Goal: Answer question/provide support

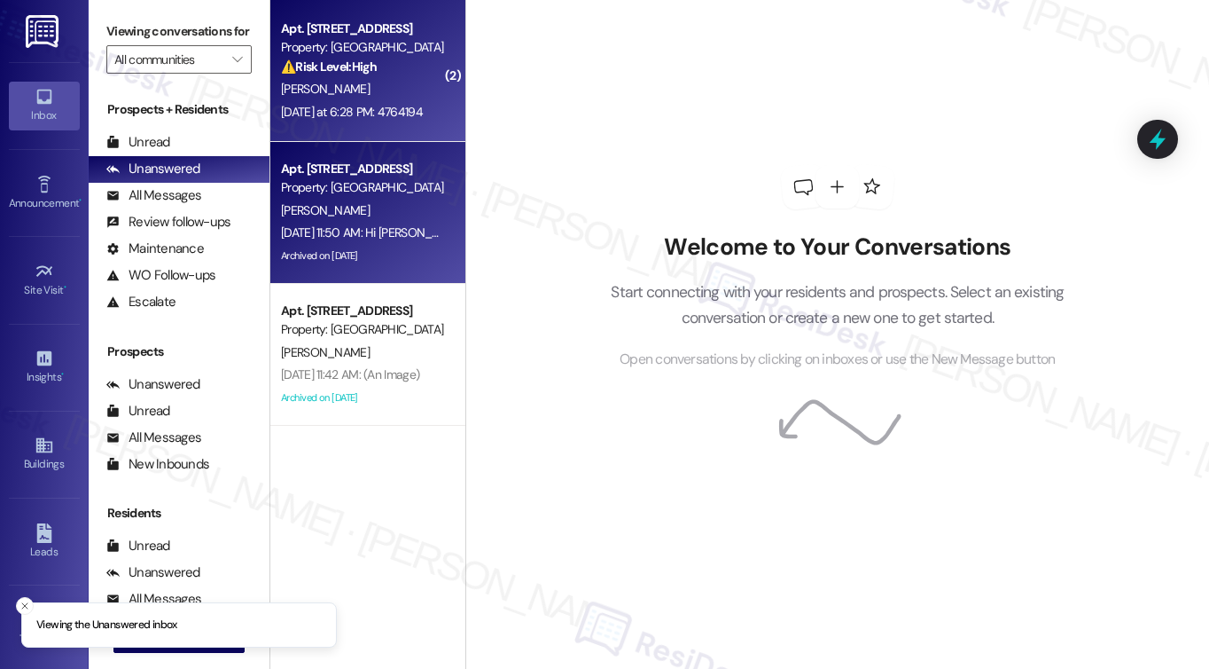
click at [337, 88] on div "[PERSON_NAME]" at bounding box center [363, 89] width 168 height 22
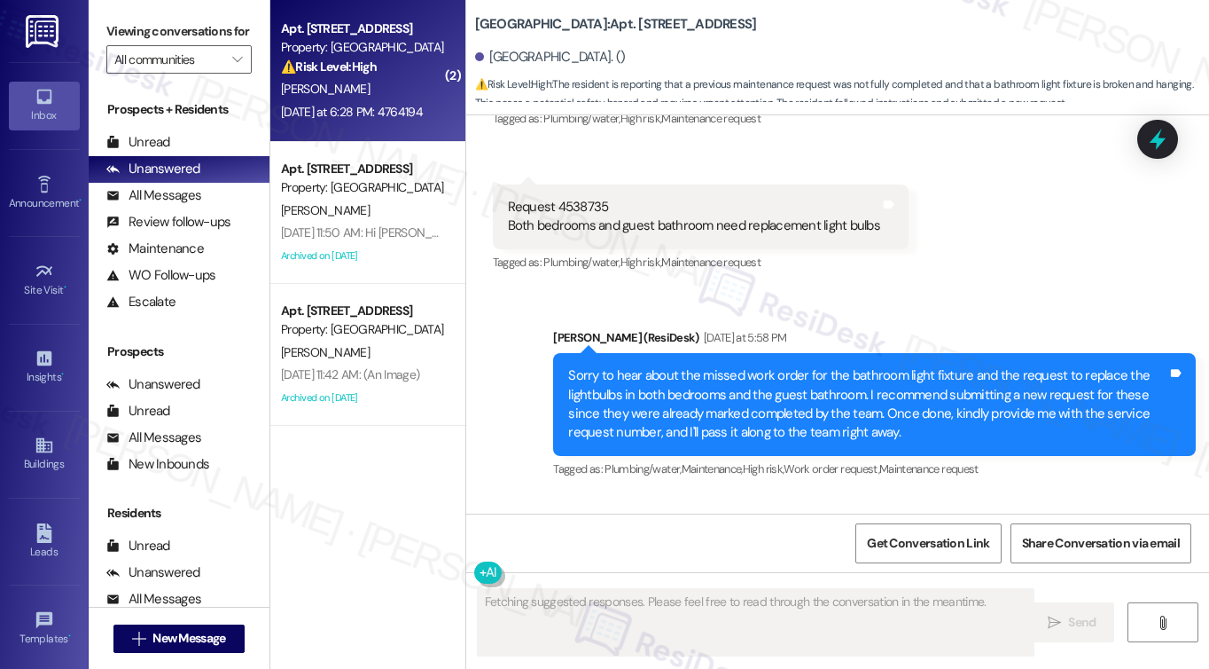
scroll to position [13428, 0]
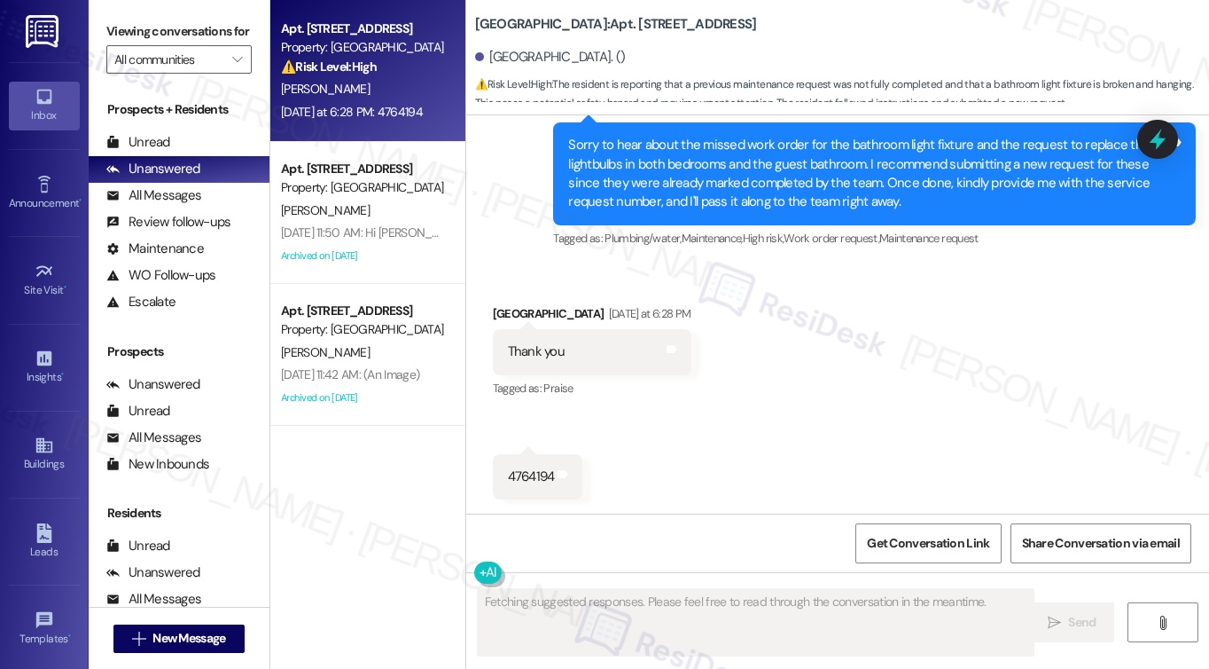
click at [754, 184] on div "Sorry to hear about the missed work order for the bathroom light fixture and th…" at bounding box center [867, 174] width 599 height 76
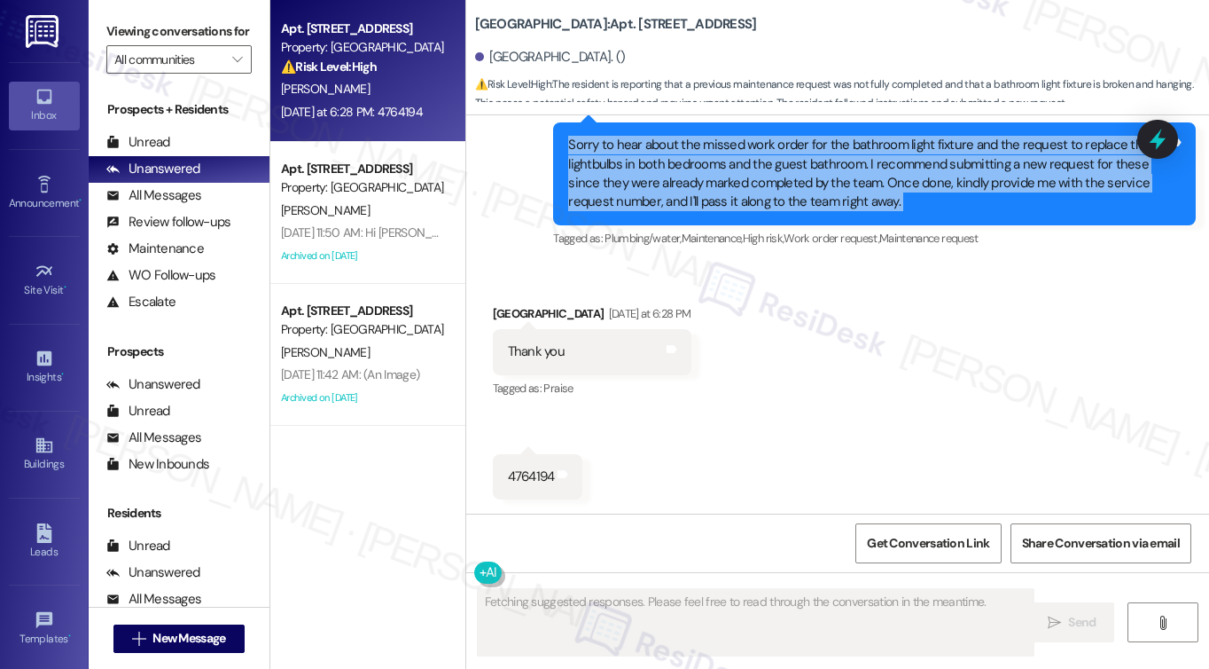
click at [754, 184] on div "Sorry to hear about the missed work order for the bathroom light fixture and th…" at bounding box center [867, 174] width 599 height 76
click at [762, 153] on div "Sorry to hear about the missed work order for the bathroom light fixture and th…" at bounding box center [867, 174] width 599 height 76
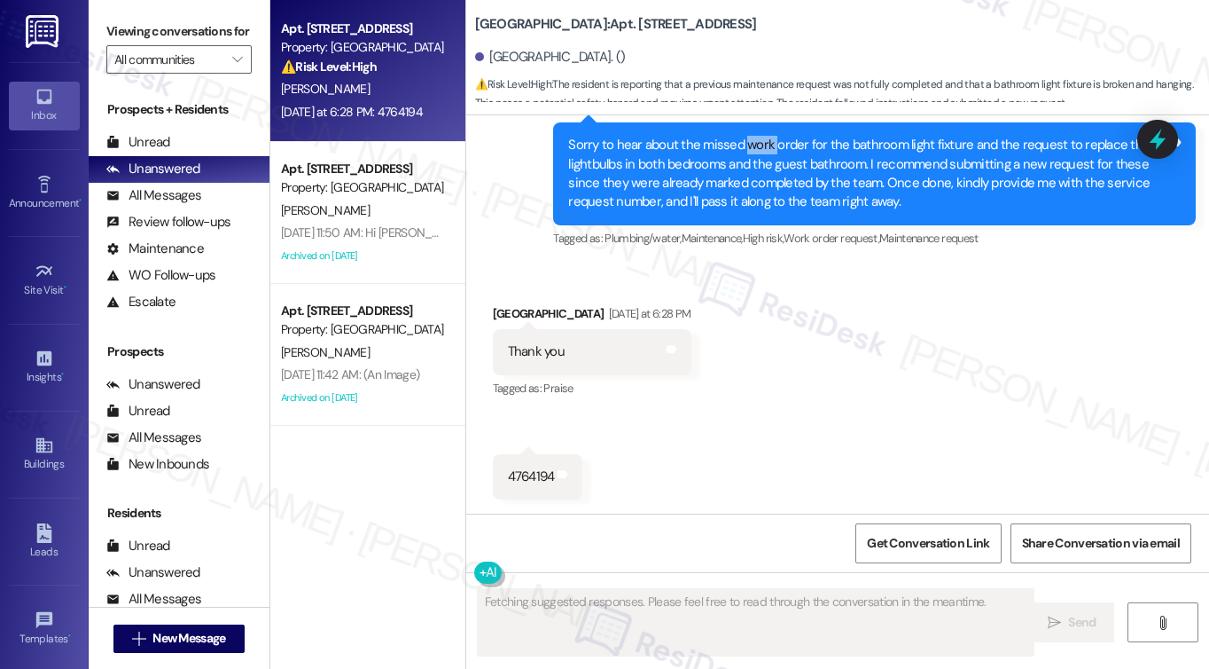
click at [762, 153] on div "Sorry to hear about the missed work order for the bathroom light fixture and th…" at bounding box center [867, 174] width 599 height 76
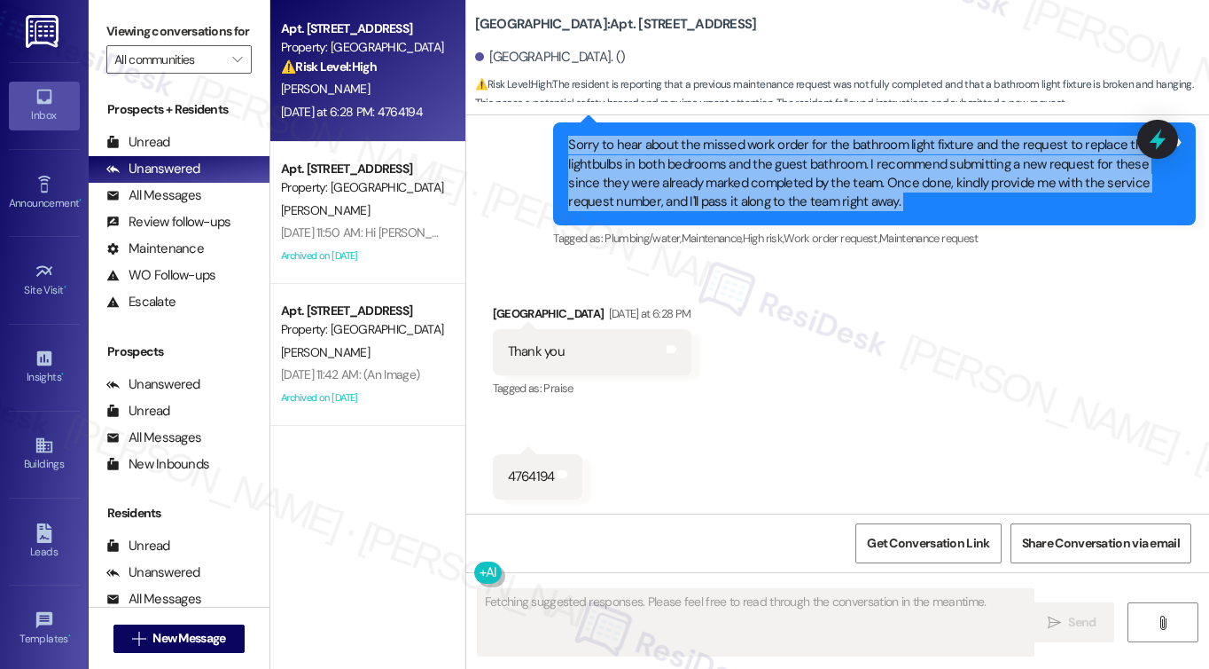
click at [762, 153] on div "Sorry to hear about the missed work order for the bathroom light fixture and th…" at bounding box center [867, 174] width 599 height 76
click at [863, 139] on div "Sorry to hear about the missed work order for the bathroom light fixture and th…" at bounding box center [867, 174] width 599 height 76
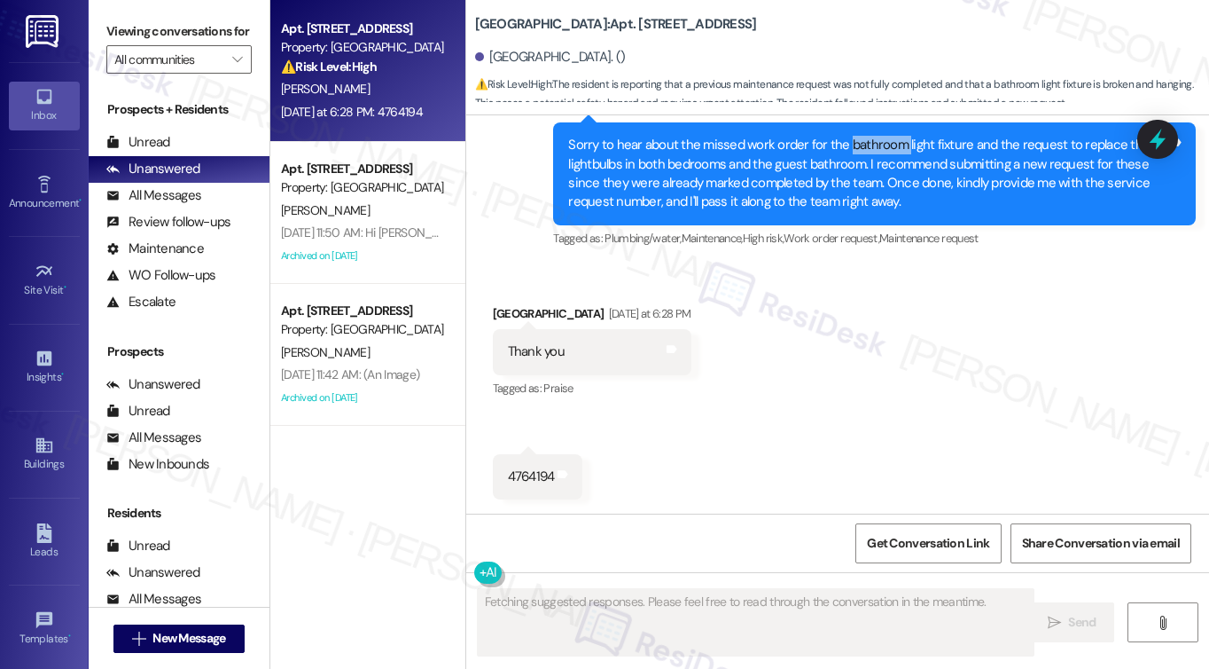
click at [863, 139] on div "Sorry to hear about the missed work order for the bathroom light fixture and th…" at bounding box center [867, 174] width 599 height 76
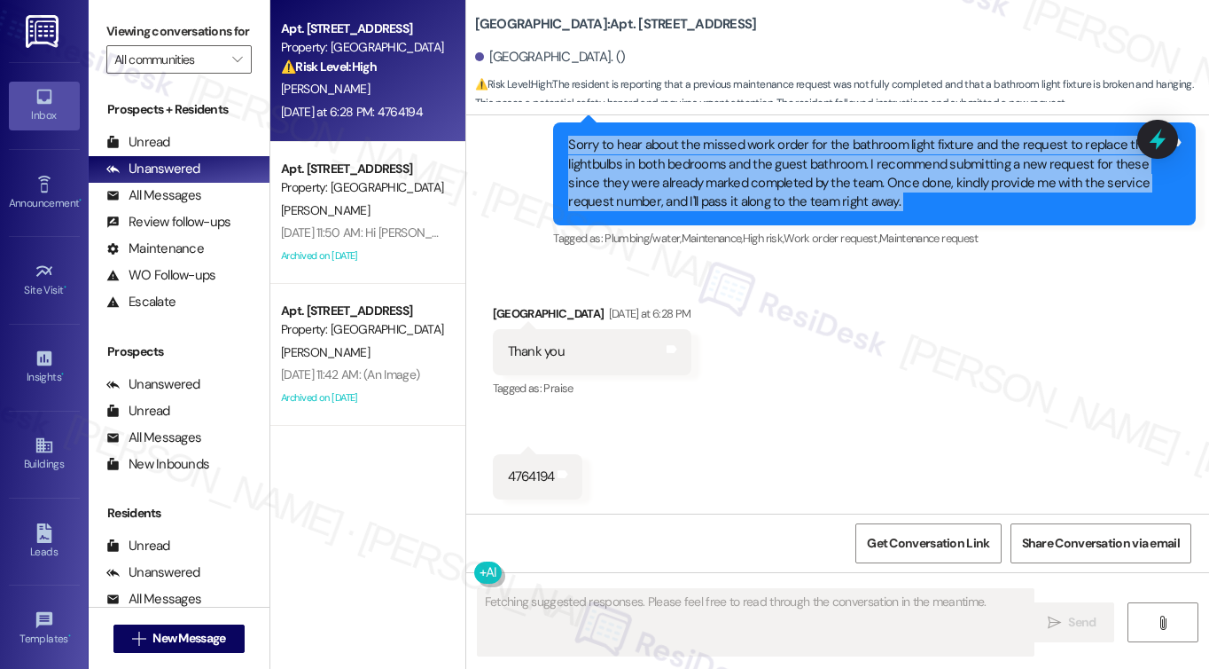
click at [863, 139] on div "Sorry to hear about the missed work order for the bathroom light fixture and th…" at bounding box center [867, 174] width 599 height 76
click at [699, 159] on div "Sorry to hear about the missed work order for the bathroom light fixture and th…" at bounding box center [867, 174] width 599 height 76
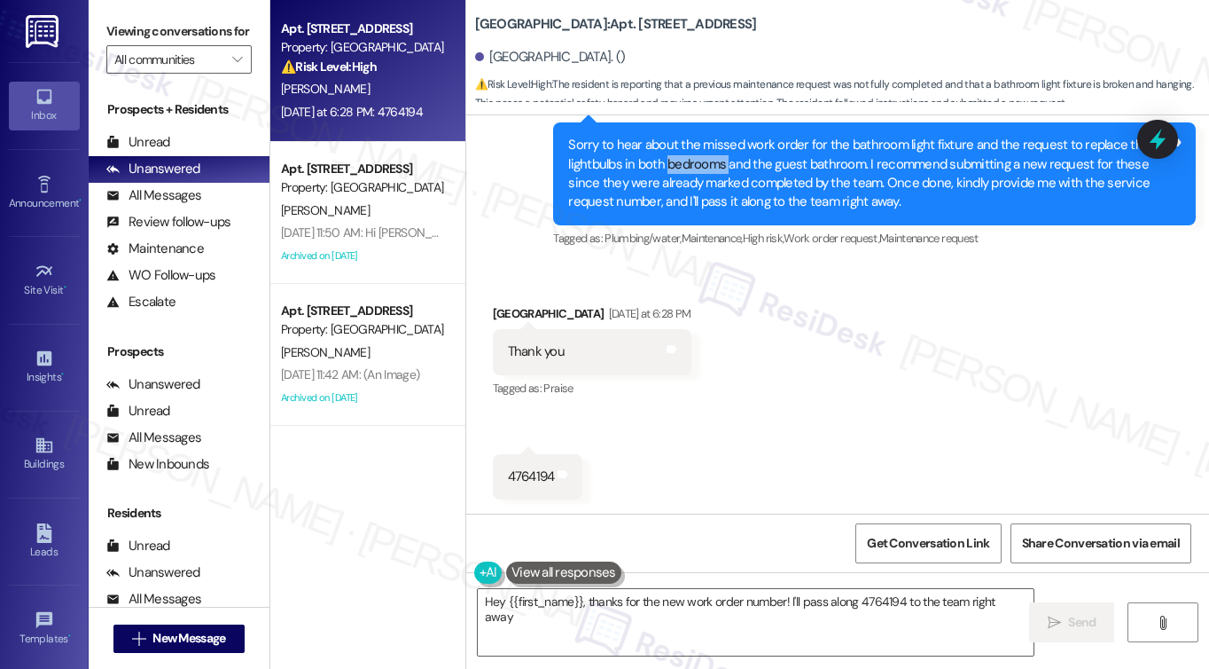
click at [699, 159] on div "Sorry to hear about the missed work order for the bathroom light fixture and th…" at bounding box center [867, 174] width 599 height 76
type textarea "Hey {{first_name}}, thanks for the new work order number! I'll pass along 47641…"
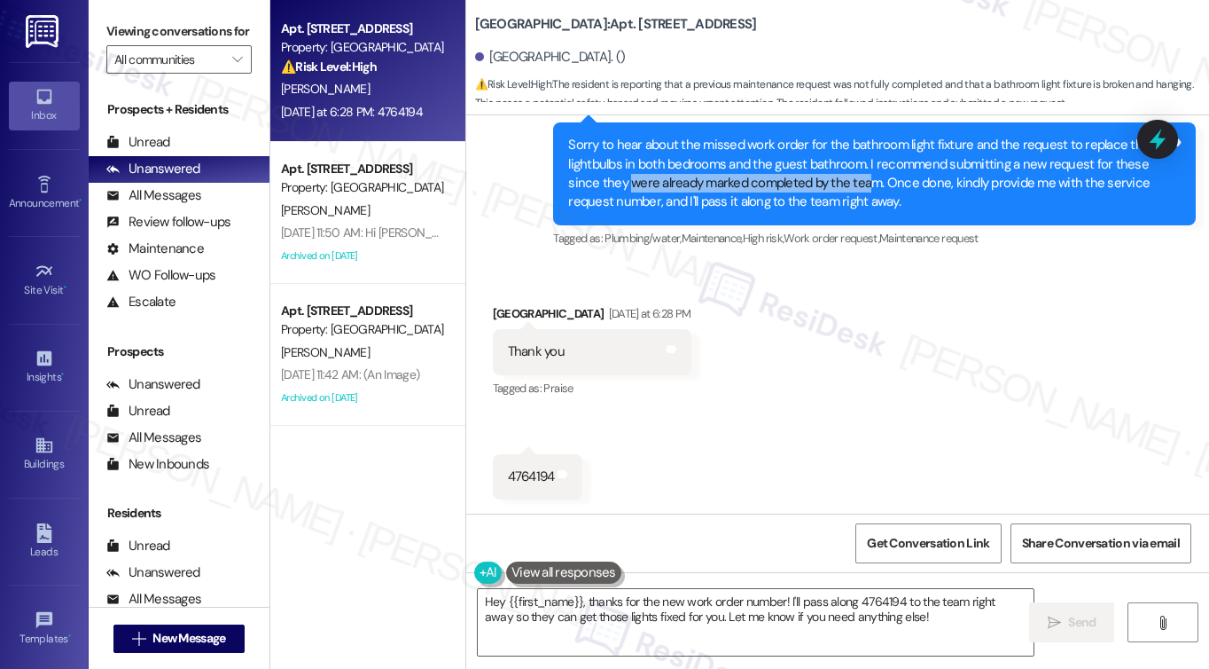
drag, startPoint x: 627, startPoint y: 184, endPoint x: 865, endPoint y: 188, distance: 238.5
click at [865, 188] on div "Sorry to hear about the missed work order for the bathroom light fixture and th…" at bounding box center [867, 174] width 599 height 76
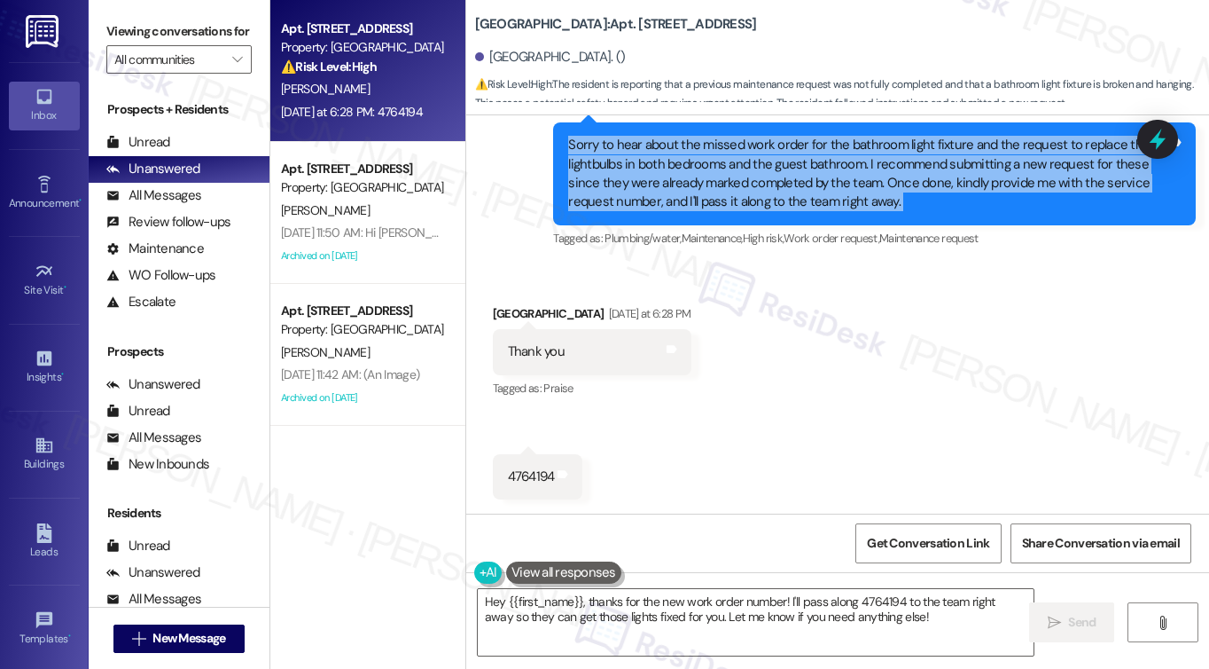
click at [865, 188] on div "Sorry to hear about the missed work order for the bathroom light fixture and th…" at bounding box center [867, 174] width 599 height 76
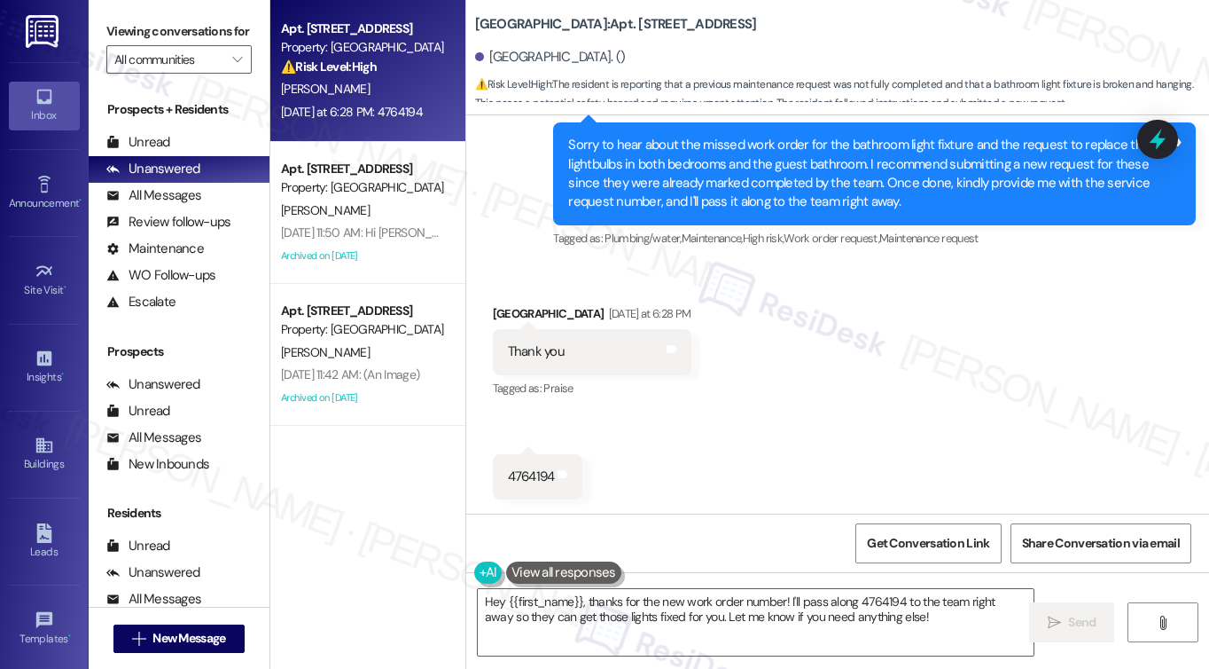
click at [518, 480] on div "4764194" at bounding box center [531, 476] width 47 height 19
copy div "4764194"
click at [871, 450] on div "Received via SMS Dyllessia Hall [DATE] at 6:28 PM Thank you Tags and notes Tagg…" at bounding box center [837, 388] width 743 height 248
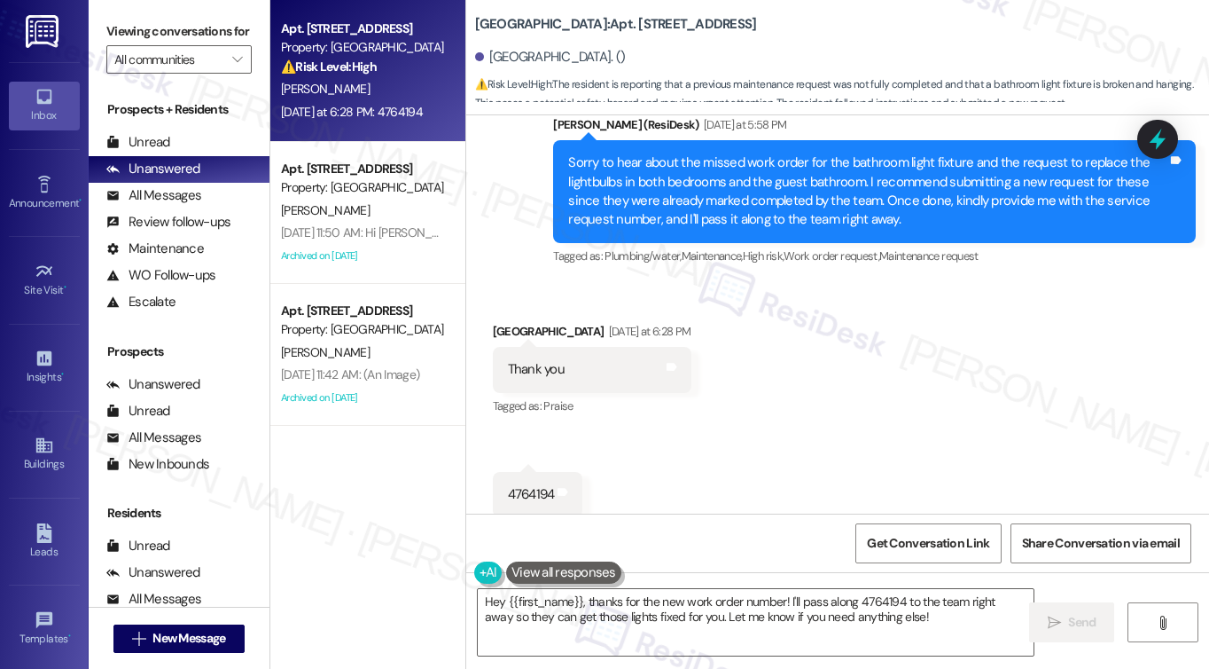
scroll to position [13250, 0]
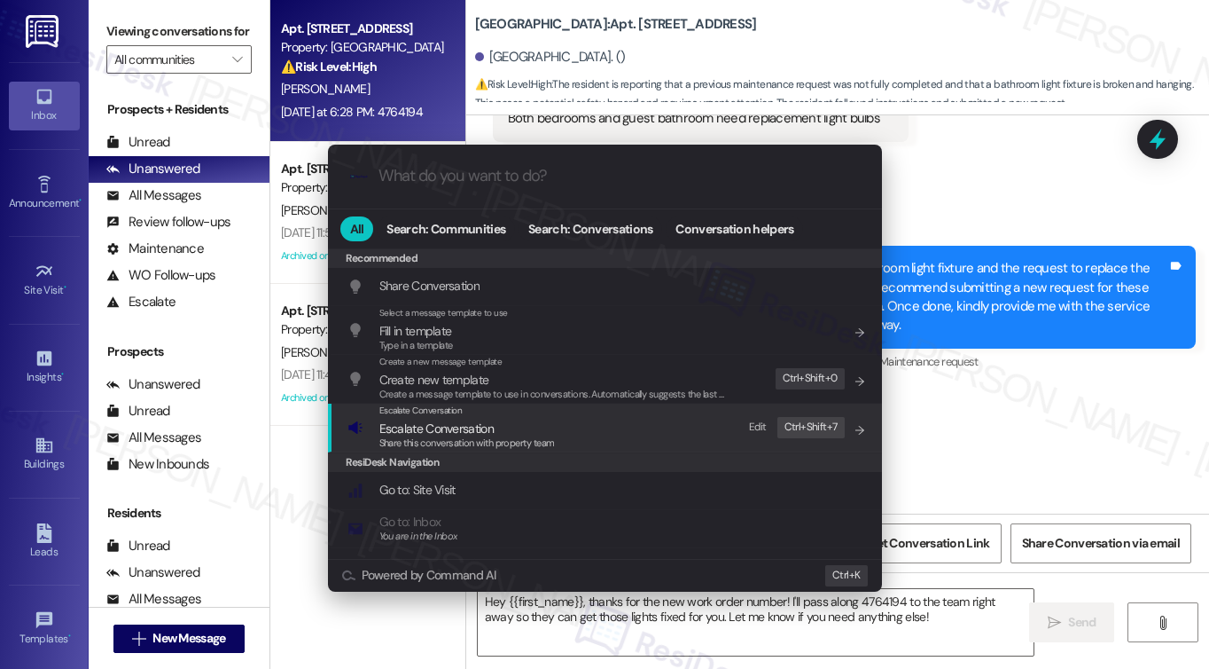
click at [537, 426] on span "Escalate Conversation" at bounding box center [467, 428] width 176 height 20
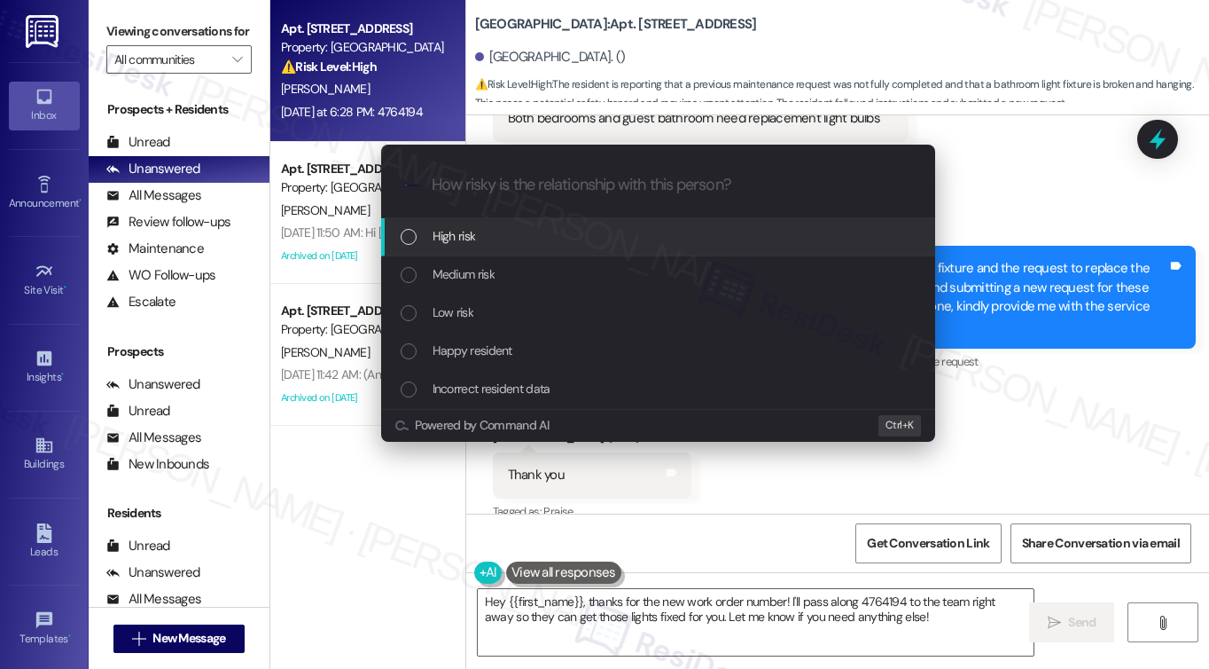
click at [1138, 223] on div "Escalate Conversation How risky is the relationship with this person? Topics (e…" at bounding box center [604, 334] width 1209 height 669
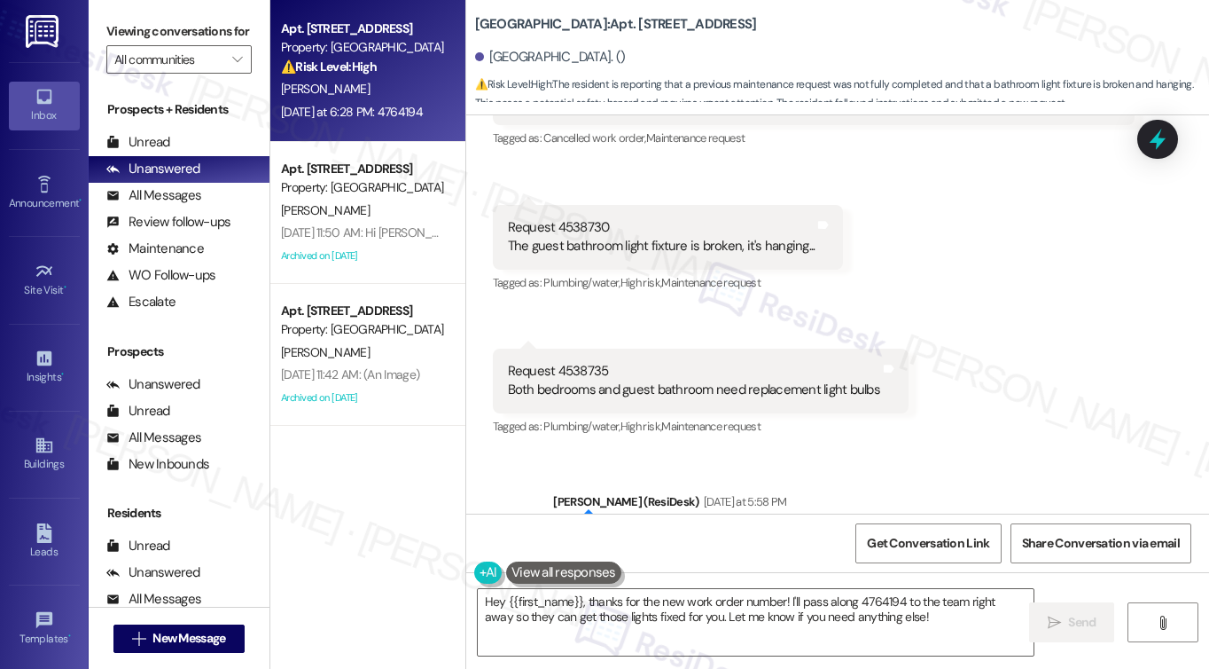
scroll to position [13073, 0]
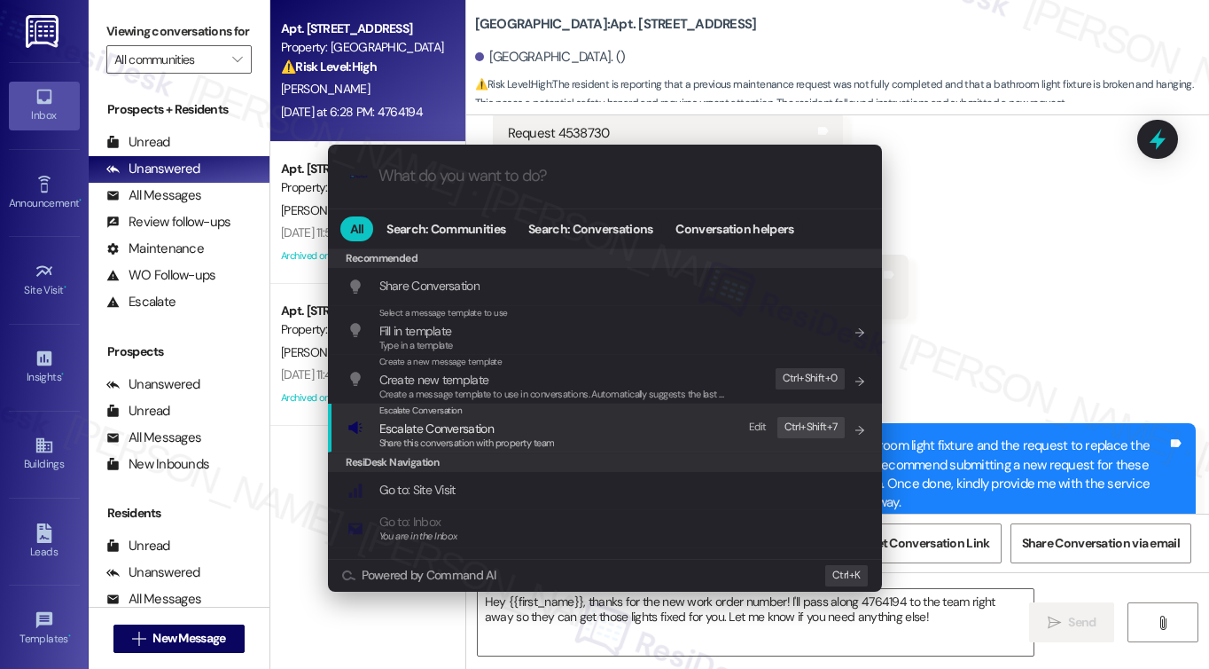
click at [555, 432] on div "Escalate Conversation Escalate Conversation Share this conversation with proper…" at bounding box center [607, 427] width 519 height 48
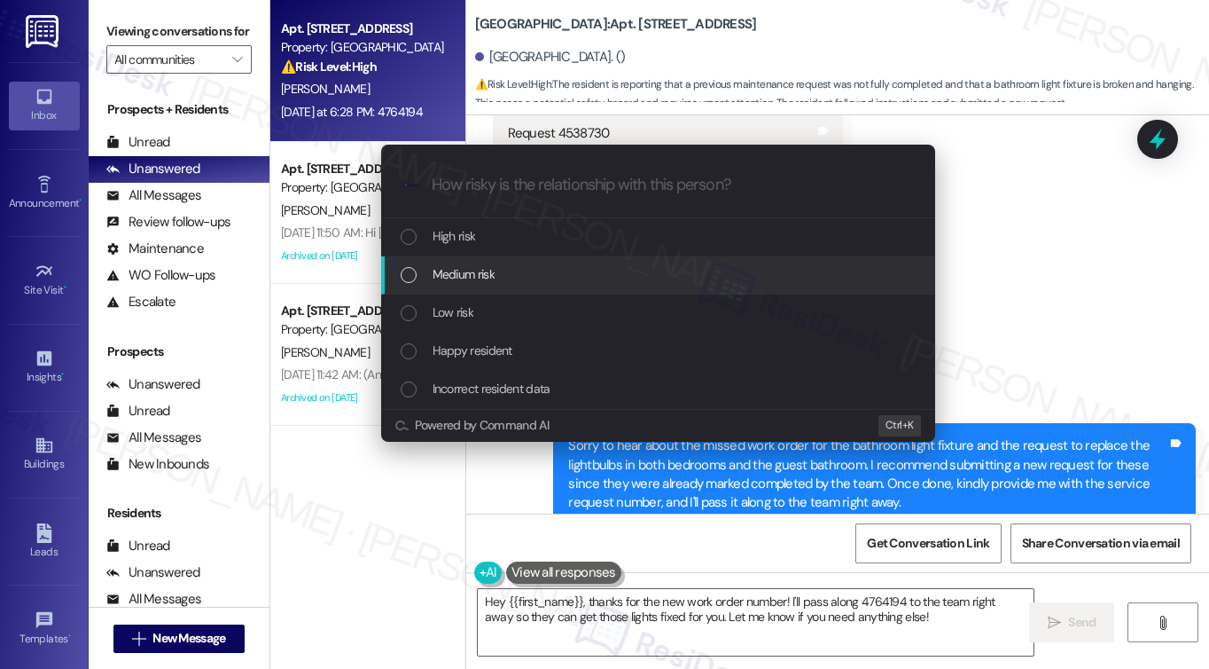
click at [477, 277] on span "Medium risk" at bounding box center [464, 274] width 62 height 20
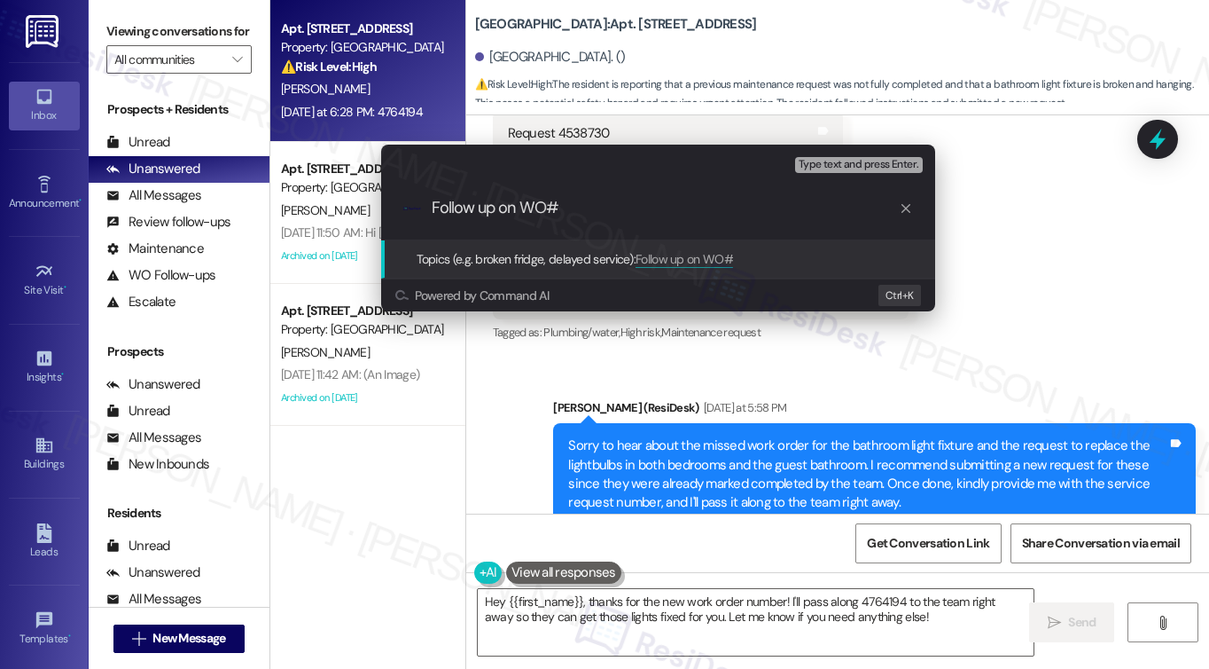
paste input "4764194"
type input "Follow up on WO#4764194 - bathroom & bedroom replacement light bulb"
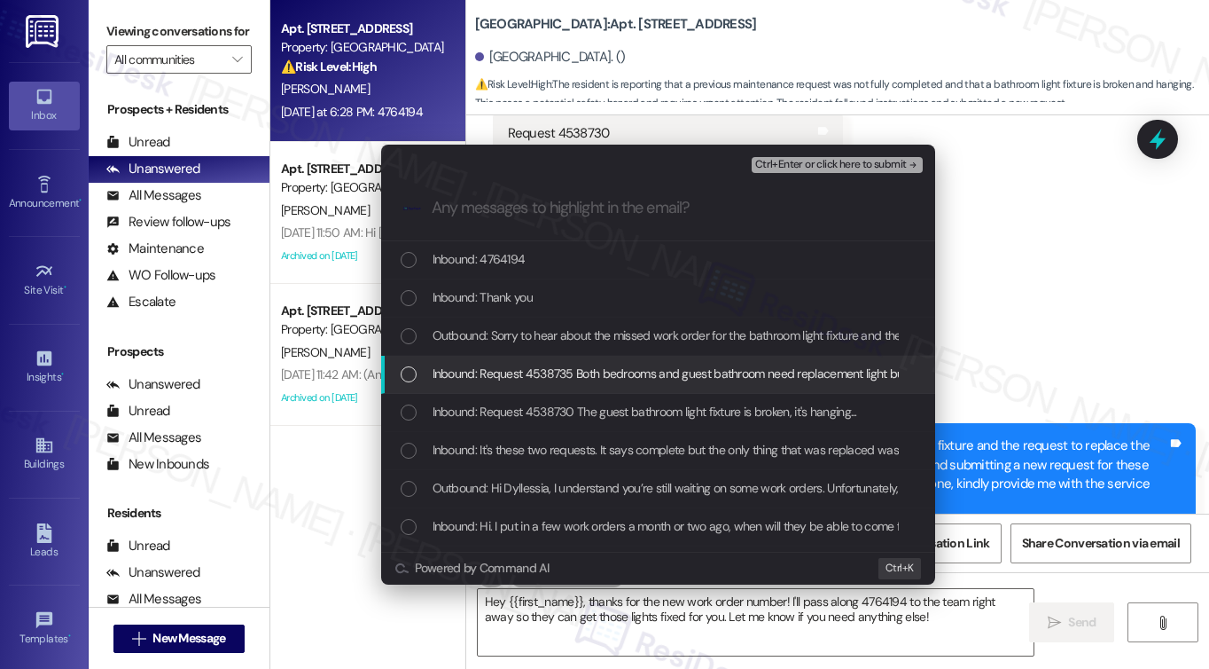
click at [614, 365] on span "Inbound: Request 4538735 Both bedrooms and guest bathroom need replacement ligh…" at bounding box center [676, 374] width 487 height 20
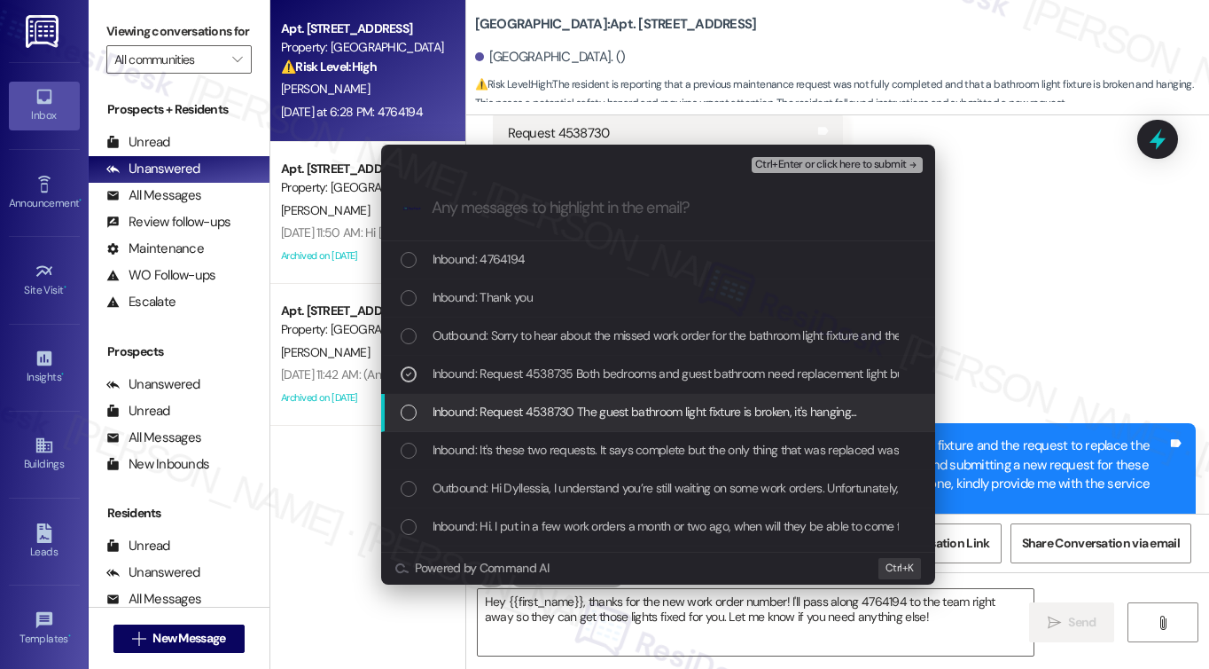
click at [610, 414] on span "Inbound: Request 4538730 The guest bathroom light fixture is broken, it's hangi…" at bounding box center [645, 412] width 425 height 20
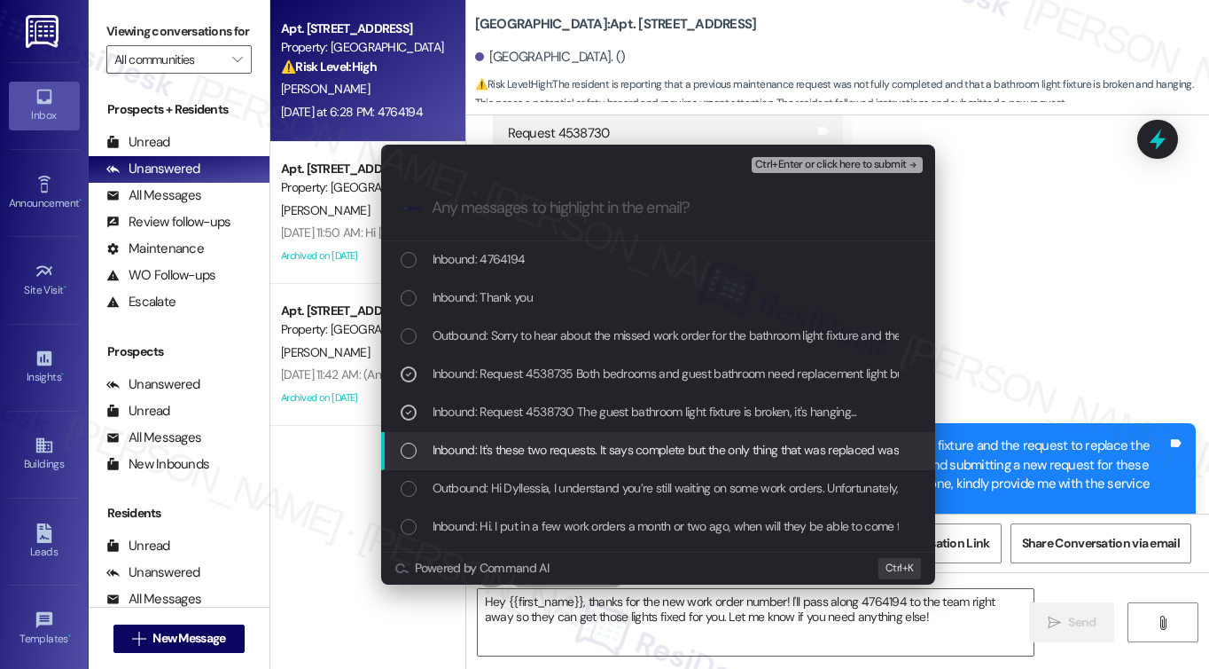
click at [694, 457] on span "Inbound: It's these two requests. It says complete but the only thing that was …" at bounding box center [788, 450] width 711 height 20
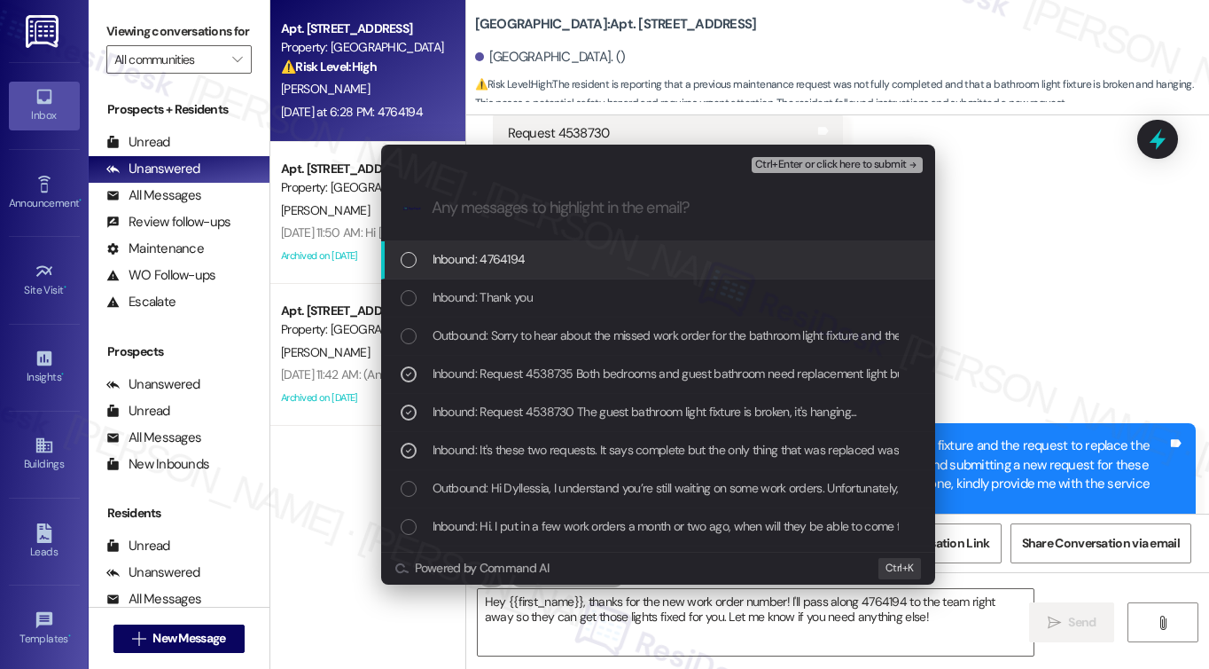
click at [804, 168] on span "Ctrl+Enter or click here to submit" at bounding box center [831, 165] width 152 height 12
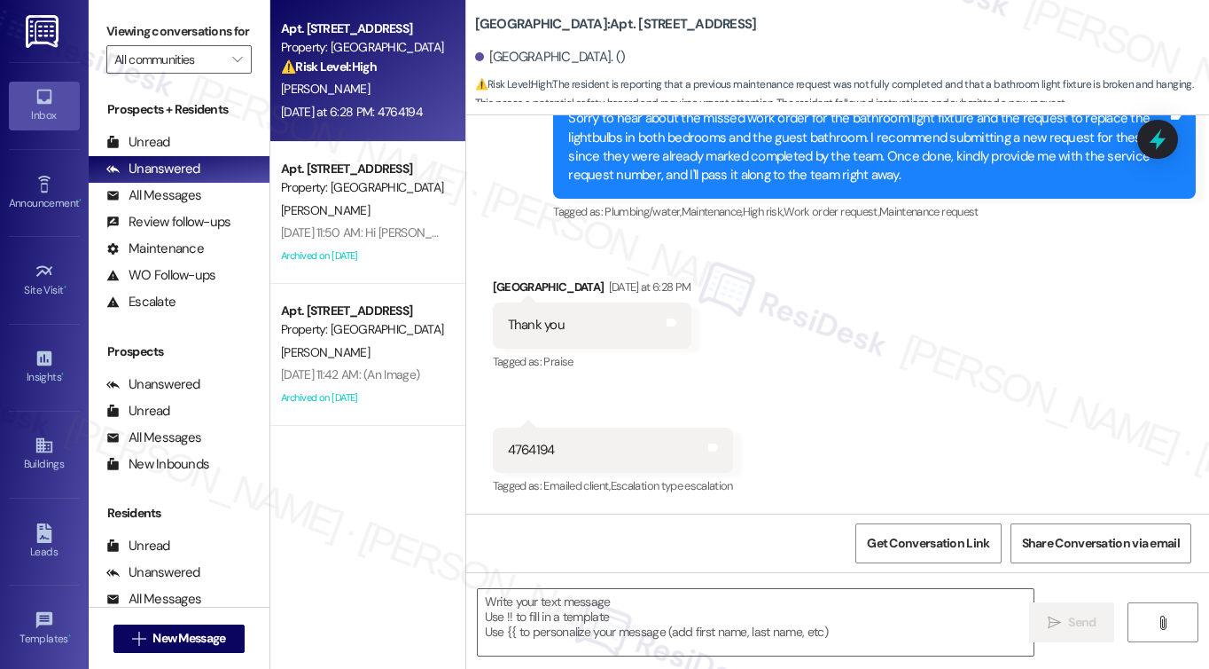
scroll to position [13453, 0]
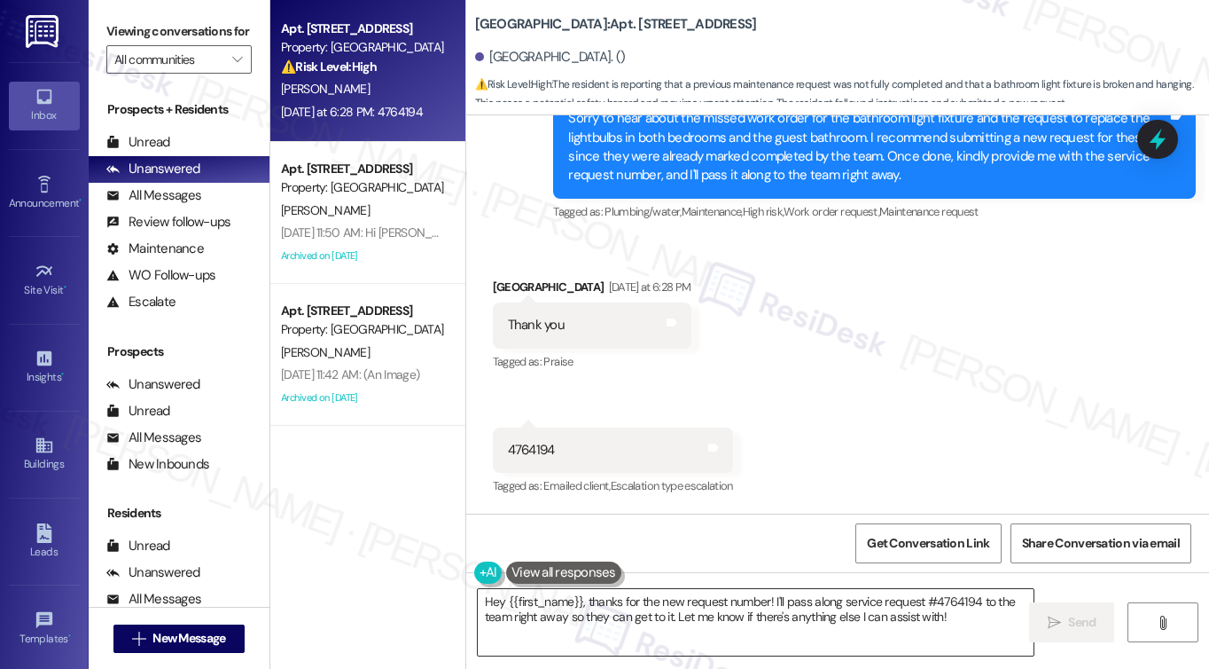
click at [613, 600] on textarea "Hey {{first_name}}, thanks for the new request number! I'll pass along service …" at bounding box center [756, 622] width 556 height 66
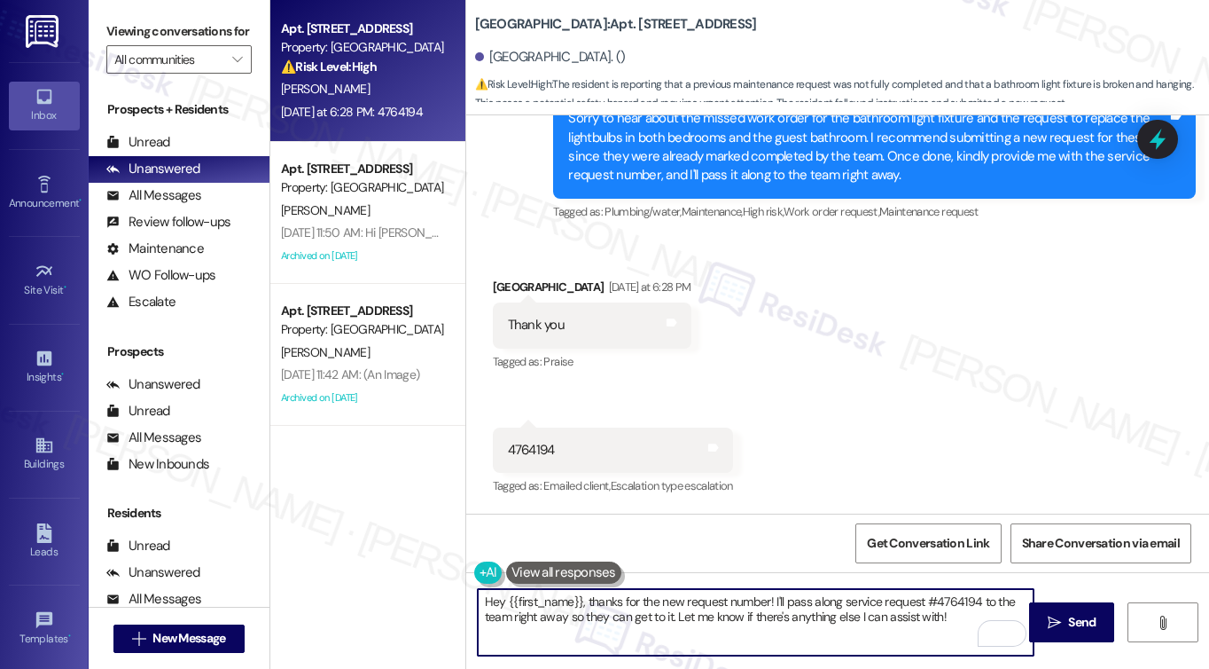
click at [503, 290] on div "[GEOGRAPHIC_DATA] [DATE] at 6:28 PM" at bounding box center [592, 290] width 199 height 25
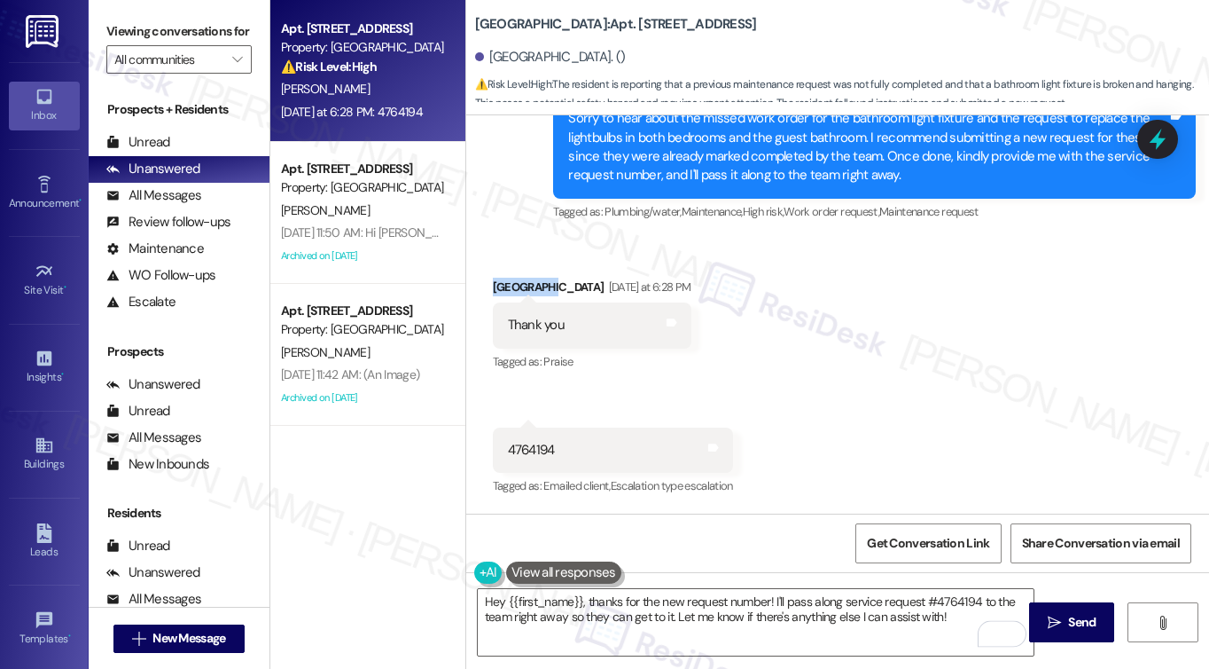
click at [503, 289] on div "[GEOGRAPHIC_DATA] [DATE] at 6:28 PM" at bounding box center [592, 290] width 199 height 25
click at [486, 599] on textarea "Hey {{first_name}}, thanks for the new request number! I'll pass along service …" at bounding box center [756, 622] width 556 height 66
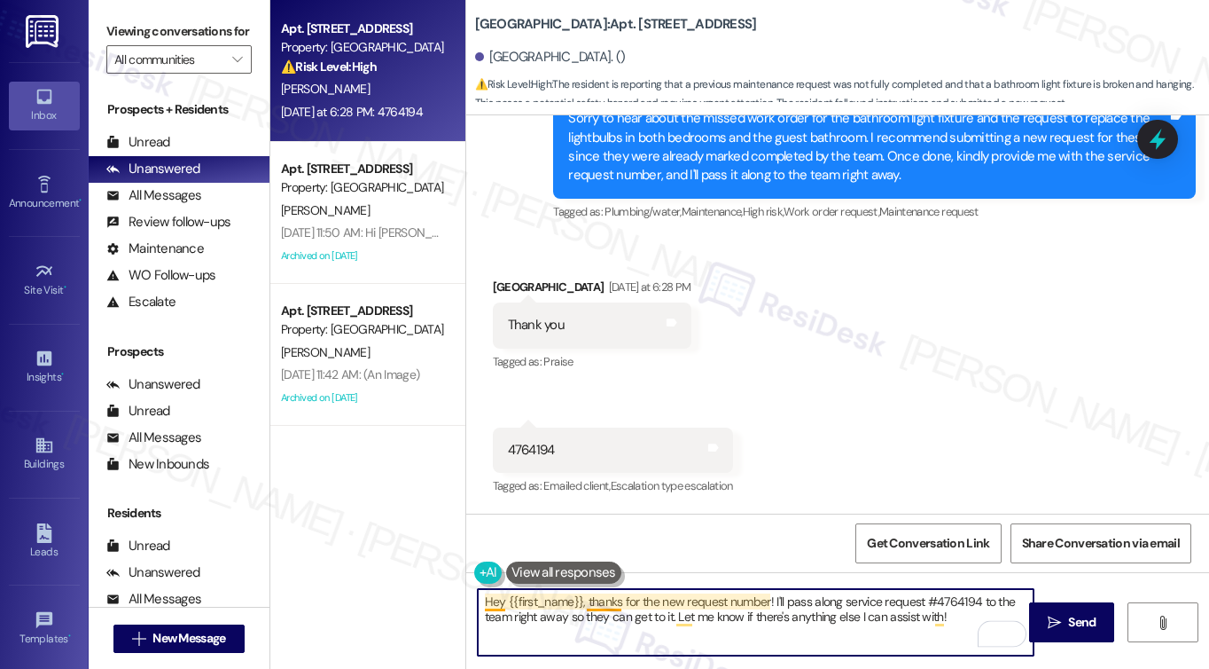
click at [486, 599] on textarea "Hey {{first_name}}, thanks for the new request number! I'll pass along service …" at bounding box center [756, 622] width 556 height 66
click at [958, 611] on textarea "Hi {{first_name}}, thanks for the new request number! I'll pass along service r…" at bounding box center [756, 622] width 556 height 66
type textarea "Hi {{first_name}}, thanks for the new request number! I'll pass along service r…"
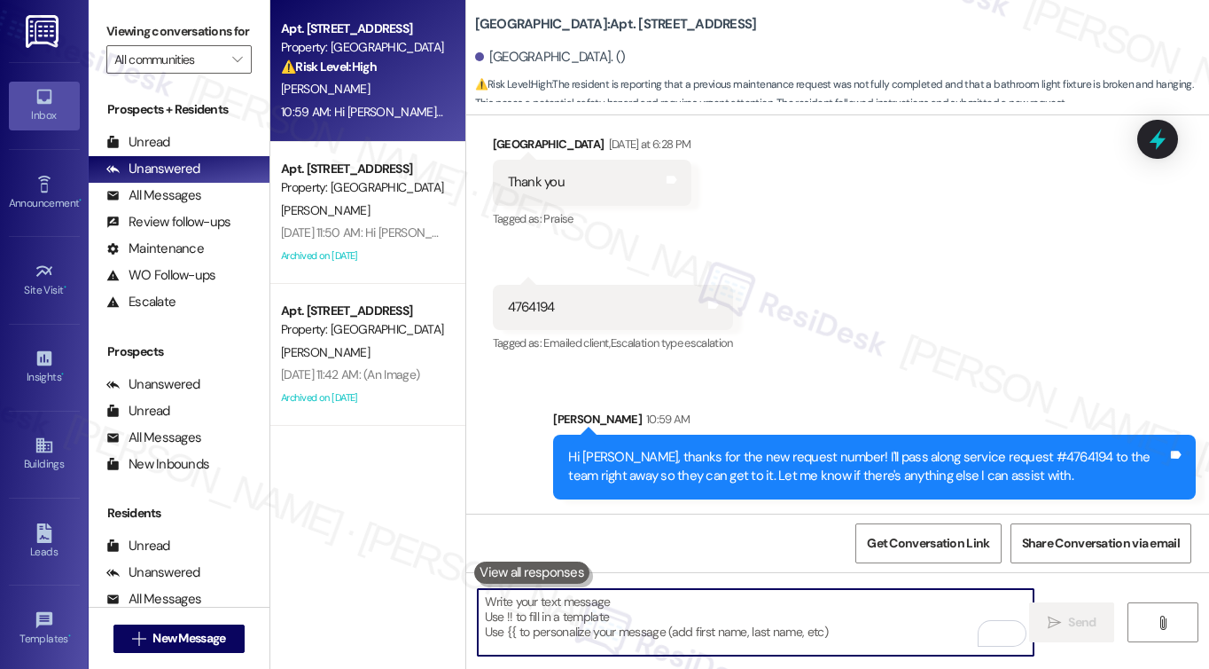
scroll to position [13596, 0]
